Goal: Task Accomplishment & Management: Manage account settings

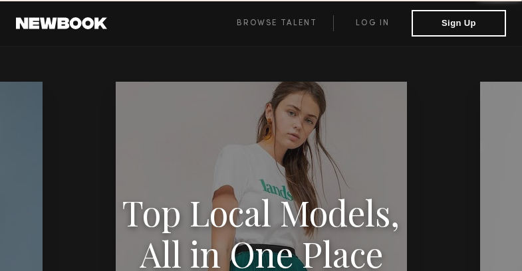
click at [372, 23] on link "Log in" at bounding box center [372, 23] width 78 height 16
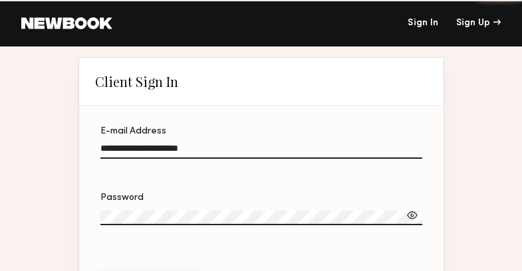
type input "**********"
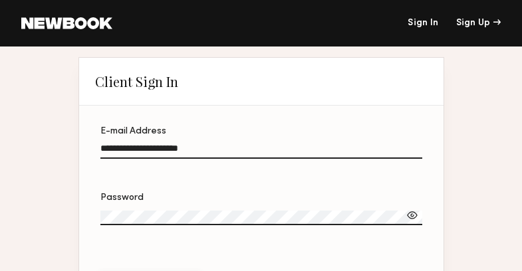
scroll to position [30, 0]
